Goal: Find specific page/section: Find specific page/section

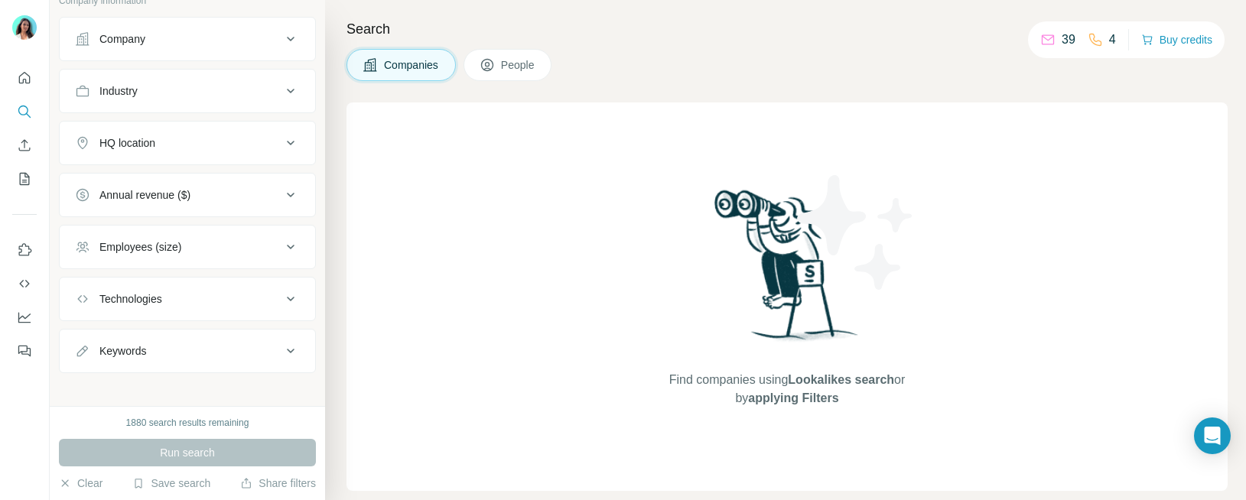
scroll to position [116, 0]
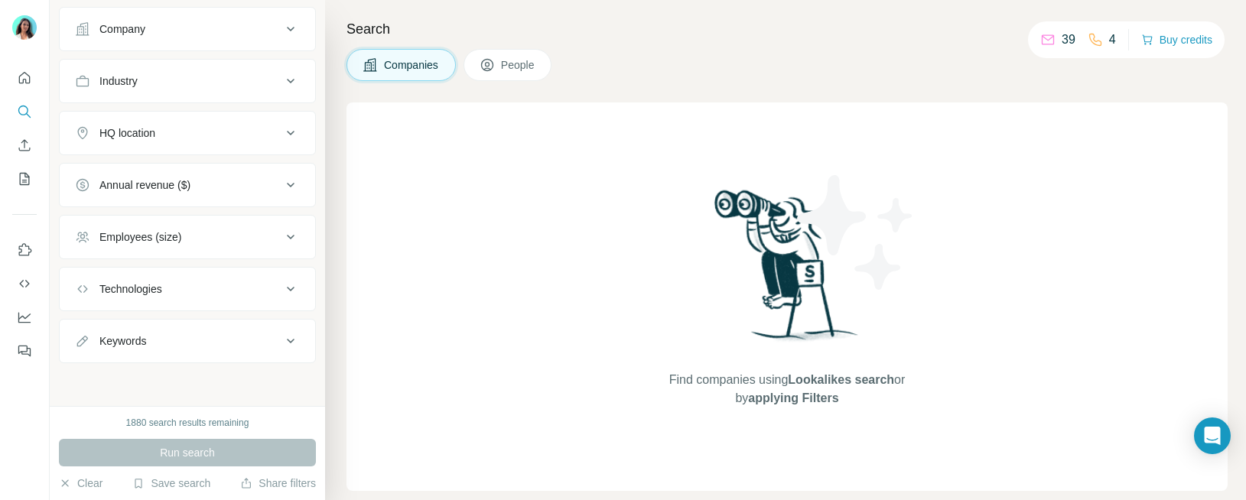
click at [214, 233] on div "Employees (size)" at bounding box center [178, 236] width 207 height 15
click at [116, 348] on span "51-200" at bounding box center [113, 355] width 40 height 15
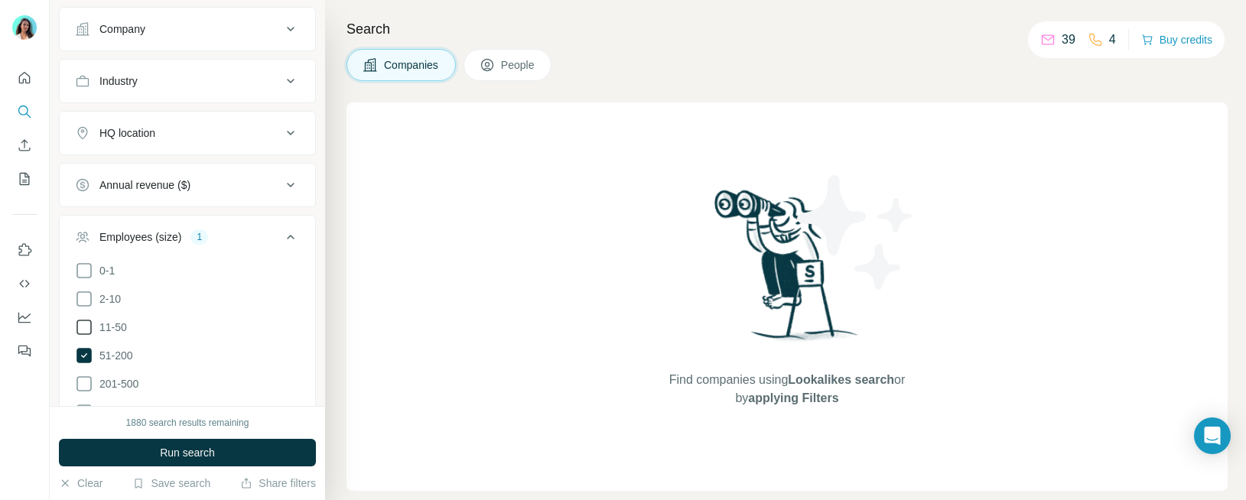
click at [125, 323] on span "11-50" at bounding box center [110, 327] width 34 height 15
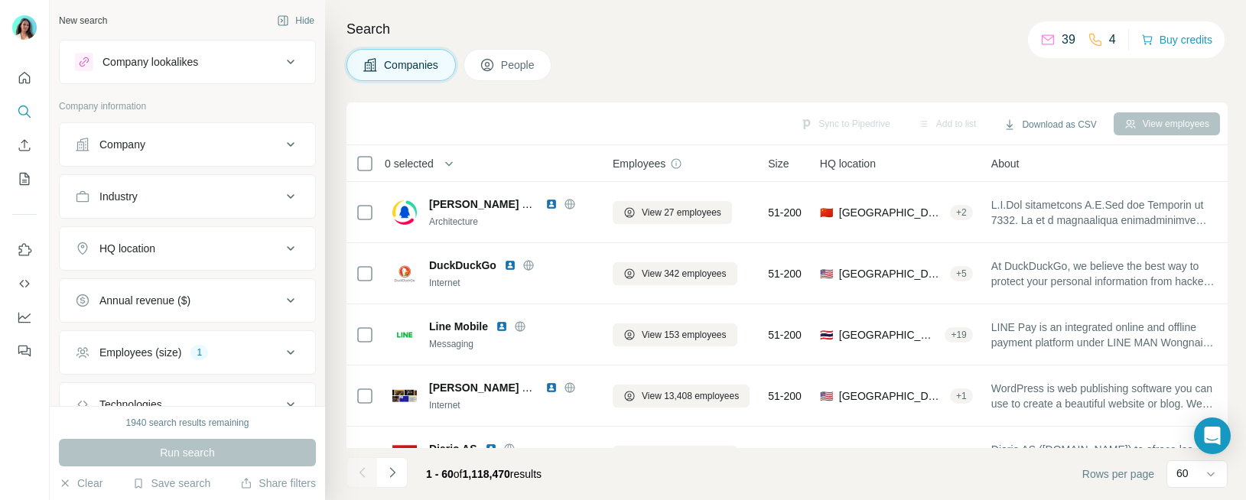
click at [192, 202] on div "Industry" at bounding box center [178, 196] width 207 height 15
click at [177, 235] on input at bounding box center [179, 234] width 189 height 17
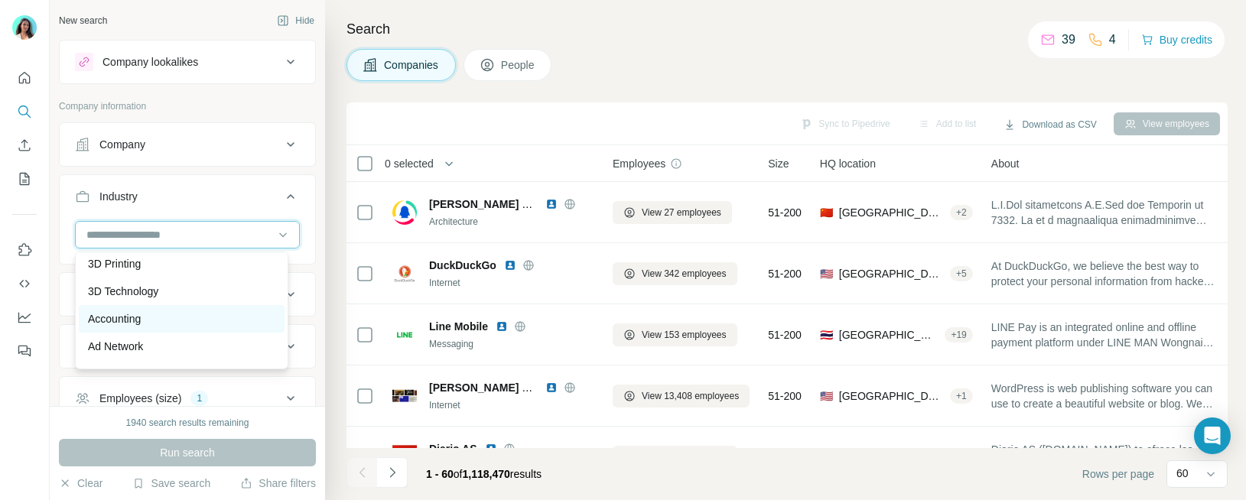
scroll to position [16, 0]
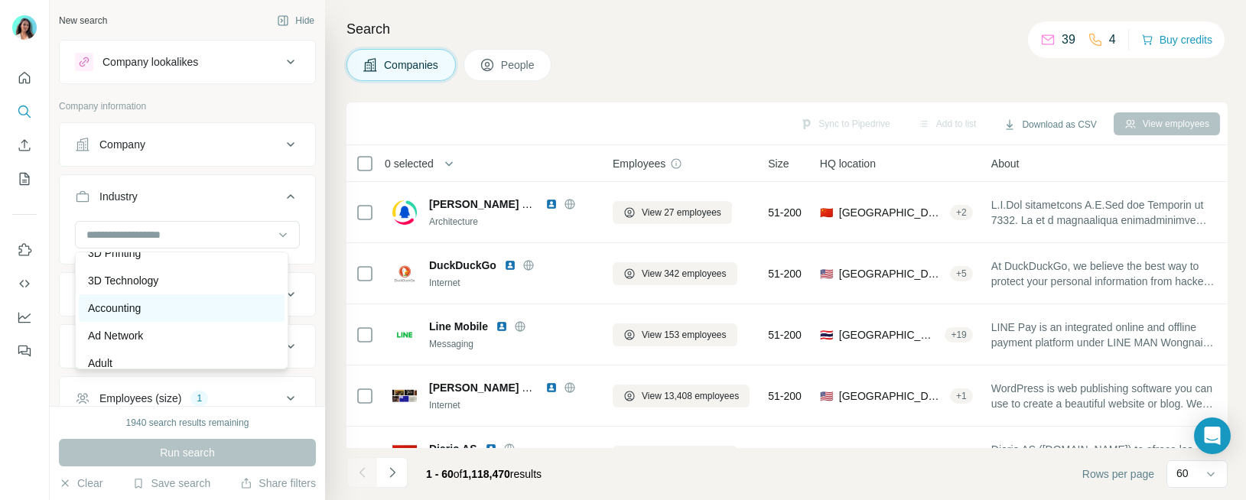
click at [207, 314] on div "Accounting" at bounding box center [181, 308] width 187 height 15
